Goal: Information Seeking & Learning: Learn about a topic

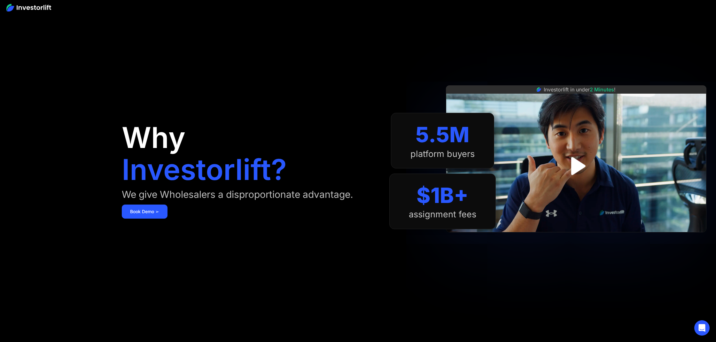
click at [580, 165] on img "open lightbox" at bounding box center [575, 166] width 33 height 33
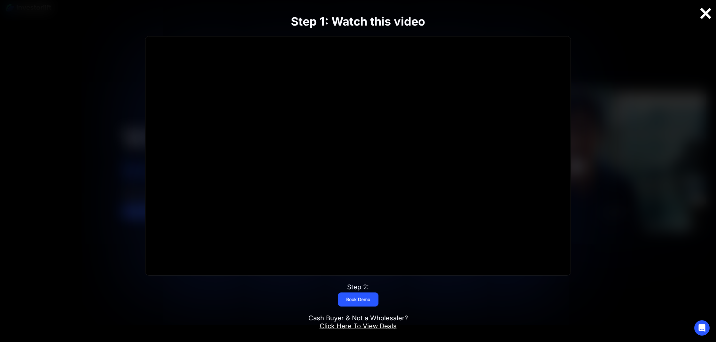
click at [706, 15] on div at bounding box center [705, 13] width 20 height 13
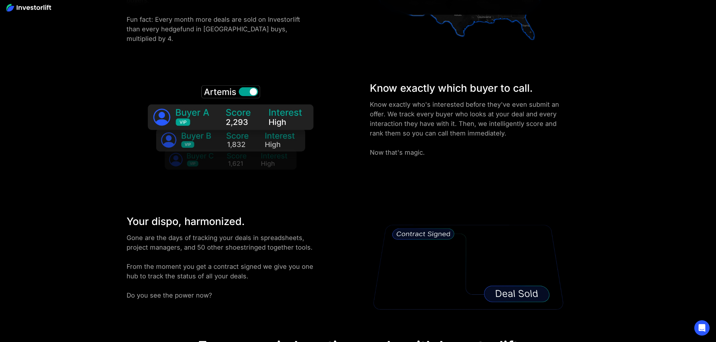
scroll to position [1129, 0]
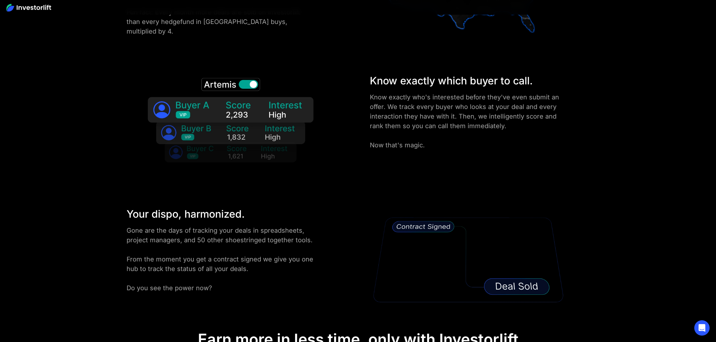
click at [254, 82] on img at bounding box center [230, 123] width 187 height 101
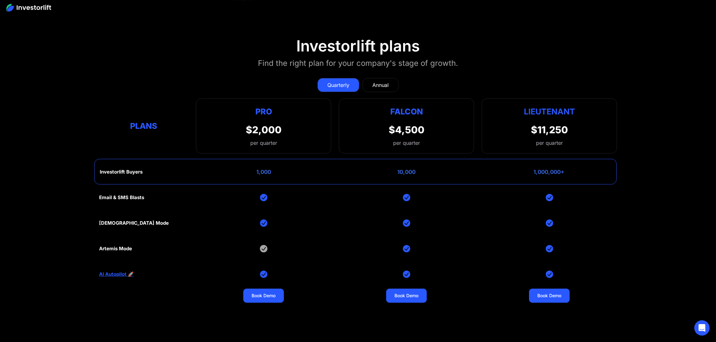
scroll to position [2804, 0]
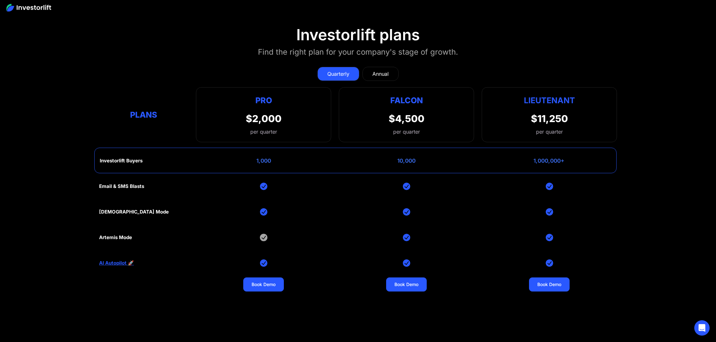
click at [373, 70] on div "Annual" at bounding box center [380, 74] width 16 height 8
click at [335, 73] on div "Quarterly" at bounding box center [338, 74] width 22 height 8
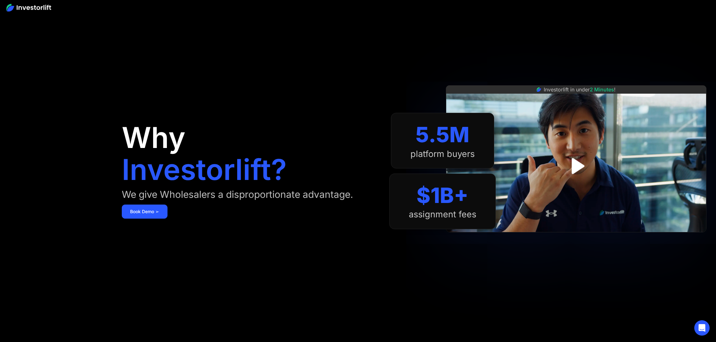
scroll to position [0, 0]
click at [34, 8] on img at bounding box center [28, 8] width 45 height 8
click at [6, 5] on div at bounding box center [358, 7] width 716 height 15
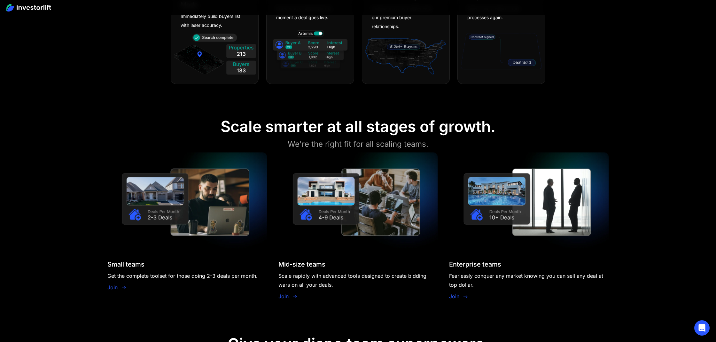
scroll to position [573, 0]
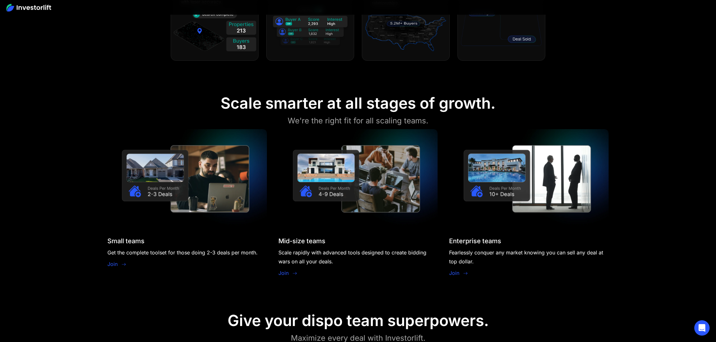
click at [113, 263] on link "Join" at bounding box center [112, 264] width 10 height 8
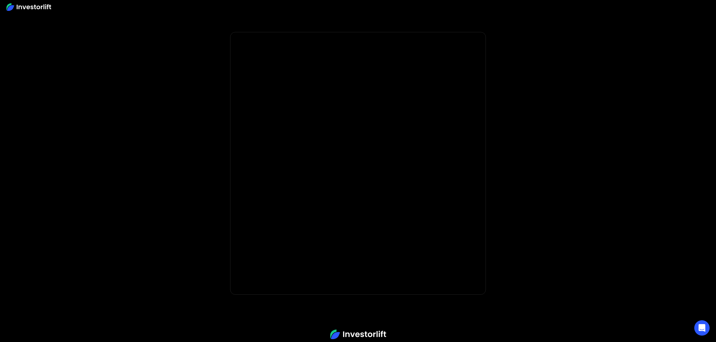
click at [32, 8] on img at bounding box center [28, 7] width 45 height 8
drag, startPoint x: 37, startPoint y: 23, endPoint x: 24, endPoint y: 4, distance: 23.9
click at [37, 20] on section at bounding box center [358, 16] width 716 height 32
